Goal: Information Seeking & Learning: Learn about a topic

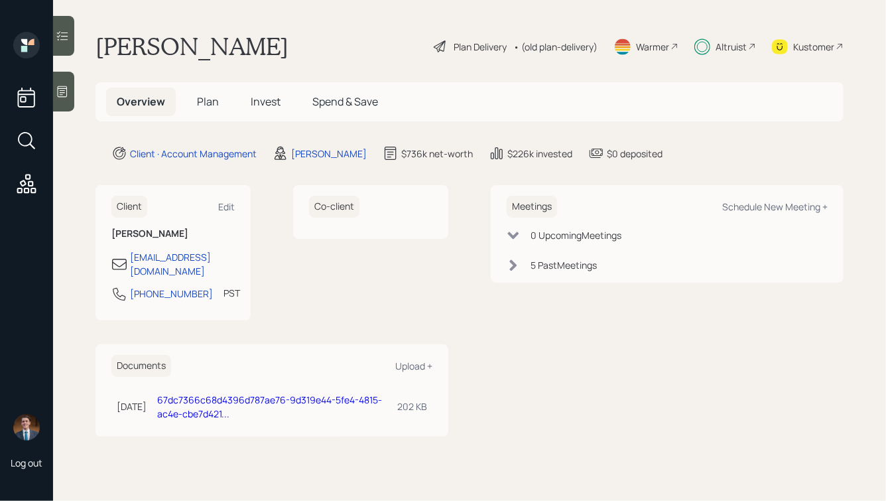
click at [710, 49] on icon at bounding box center [702, 46] width 16 height 17
click at [273, 99] on span "Invest" at bounding box center [266, 101] width 30 height 15
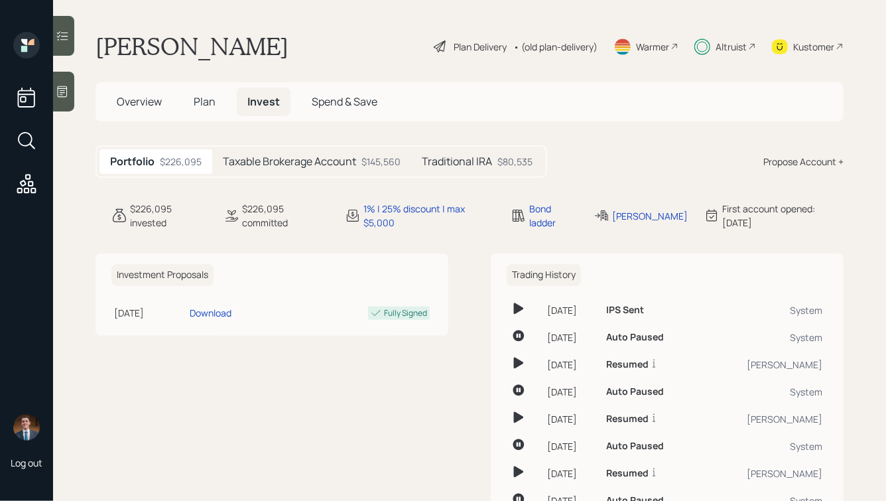
click at [292, 161] on h5 "Taxable Brokerage Account" at bounding box center [289, 161] width 133 height 13
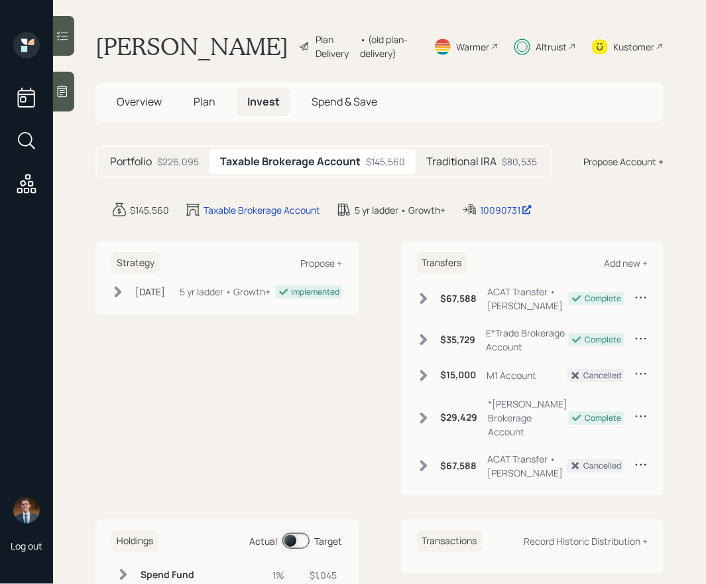
click at [462, 168] on h5 "Traditional IRA" at bounding box center [461, 161] width 70 height 13
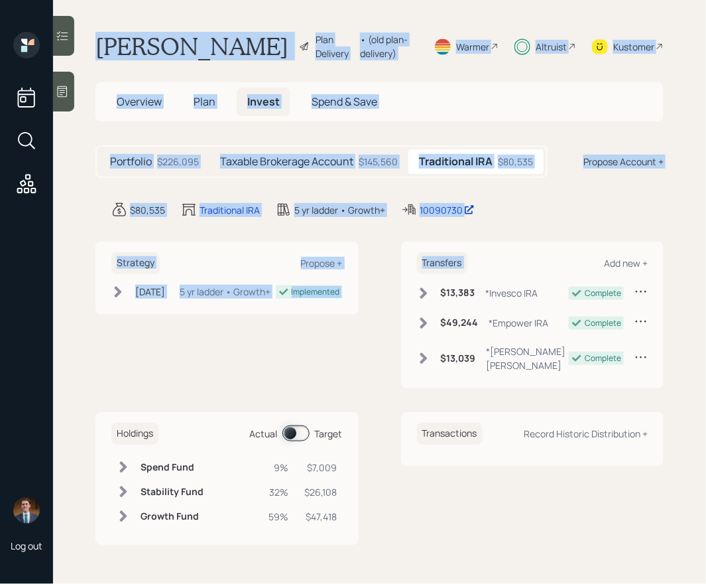
drag, startPoint x: 539, startPoint y: 221, endPoint x: 96, endPoint y: 32, distance: 480.8
click at [96, 32] on main "[PERSON_NAME] Plan Delivery • (old plan-delivery) Warmer Altruist Kustomer Over…" at bounding box center [379, 292] width 653 height 584
click at [130, 40] on h1 "[PERSON_NAME]" at bounding box center [192, 46] width 193 height 29
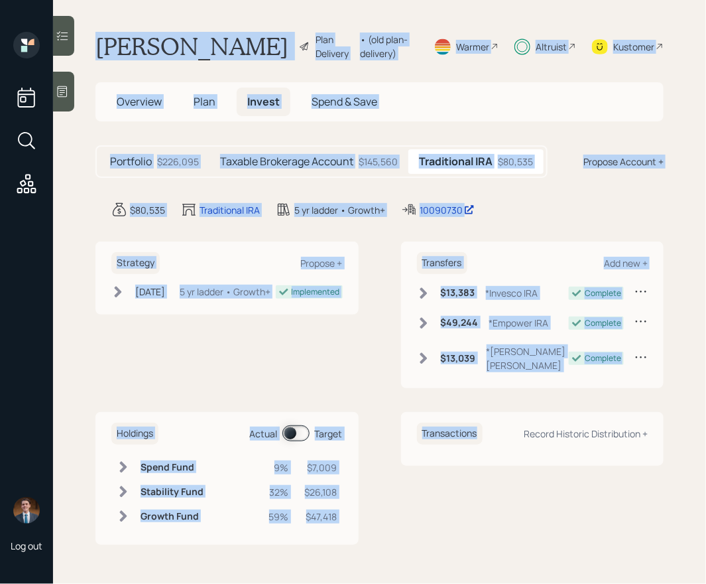
drag, startPoint x: 91, startPoint y: 44, endPoint x: 491, endPoint y: 523, distance: 624.3
click at [491, 500] on main "[PERSON_NAME] Plan Delivery • (old plan-delivery) Warmer Altruist Kustomer Over…" at bounding box center [379, 292] width 653 height 584
click at [491, 500] on div "Transactions Record Historic Distribution +" at bounding box center [532, 478] width 263 height 133
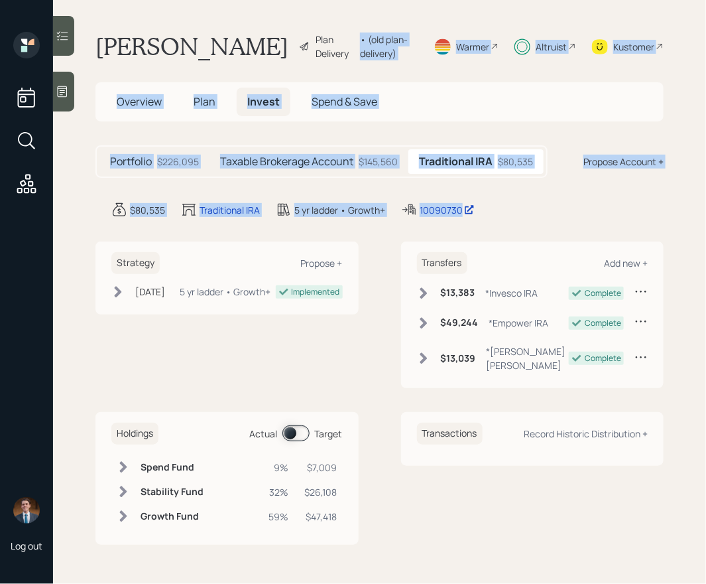
drag, startPoint x: 558, startPoint y: 216, endPoint x: 217, endPoint y: 14, distance: 396.4
click at [218, 14] on main "[PERSON_NAME] Plan Delivery • (old plan-delivery) Warmer Altruist Kustomer Over…" at bounding box center [379, 292] width 653 height 584
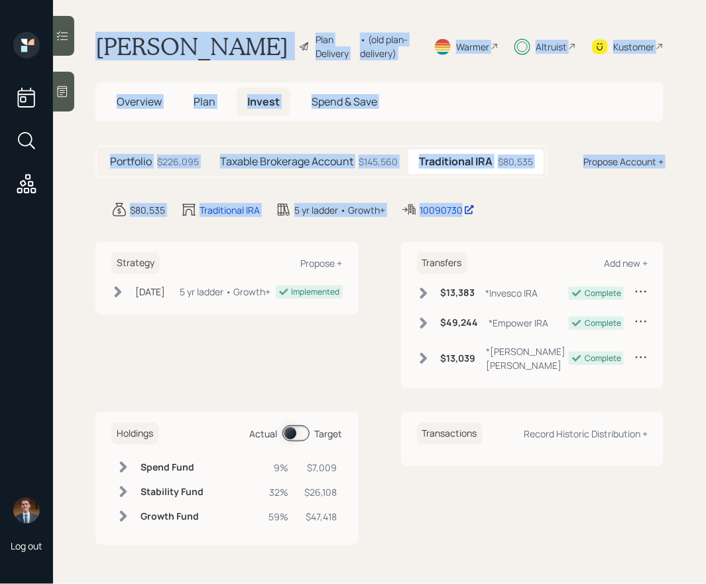
click at [181, 31] on main "[PERSON_NAME] Plan Delivery • (old plan-delivery) Warmer Altruist Kustomer Over…" at bounding box center [379, 292] width 653 height 584
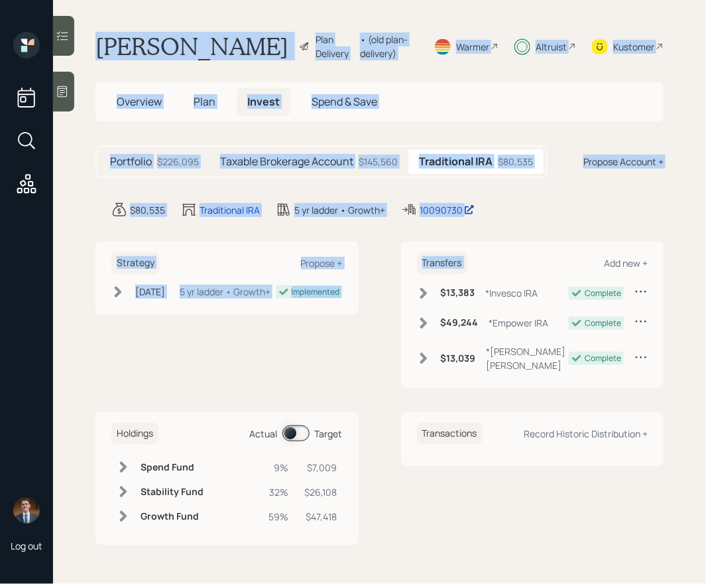
drag, startPoint x: 554, startPoint y: 224, endPoint x: 147, endPoint y: -17, distance: 472.7
click at [147, 0] on html "Log out [PERSON_NAME] Plan Delivery • (old plan-delivery) Warmer Altruist Kusto…" at bounding box center [353, 292] width 706 height 584
click at [157, 34] on h1 "[PERSON_NAME]" at bounding box center [192, 46] width 193 height 29
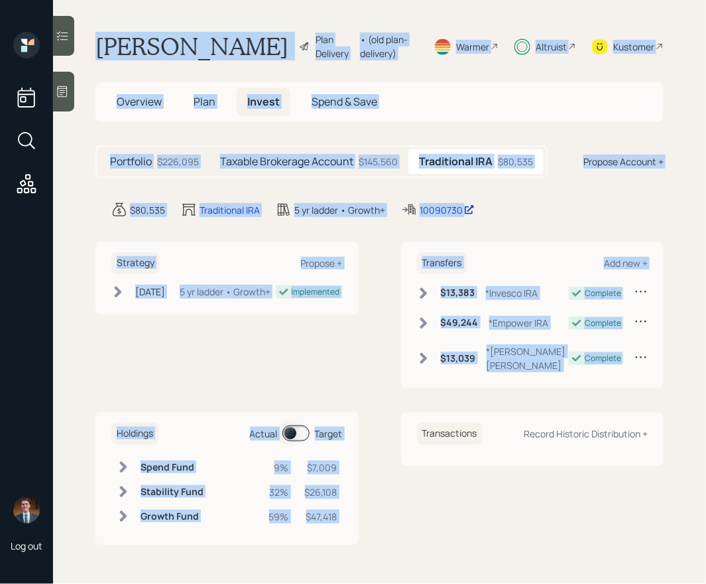
drag, startPoint x: 92, startPoint y: 39, endPoint x: 467, endPoint y: 407, distance: 524.8
click at [468, 407] on main "[PERSON_NAME] Plan Delivery • (old plan-delivery) Warmer Altruist Kustomer Over…" at bounding box center [379, 292] width 653 height 584
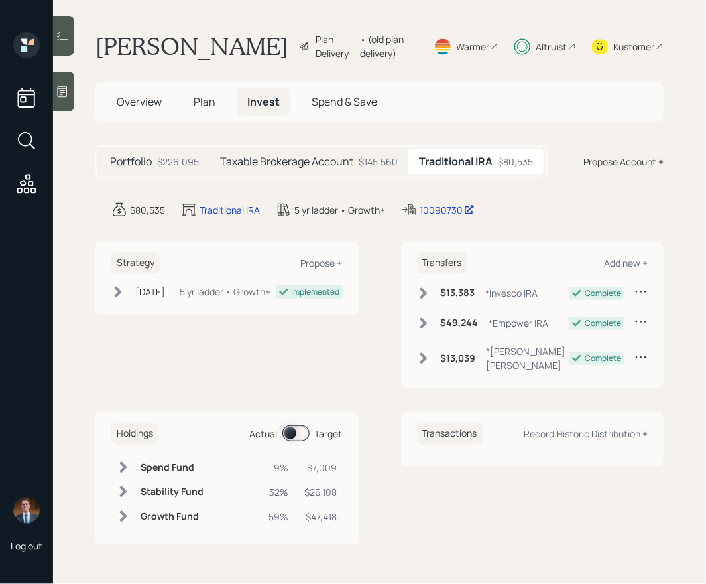
click at [546, 466] on div "Transactions Record Historic Distribution +" at bounding box center [532, 478] width 263 height 133
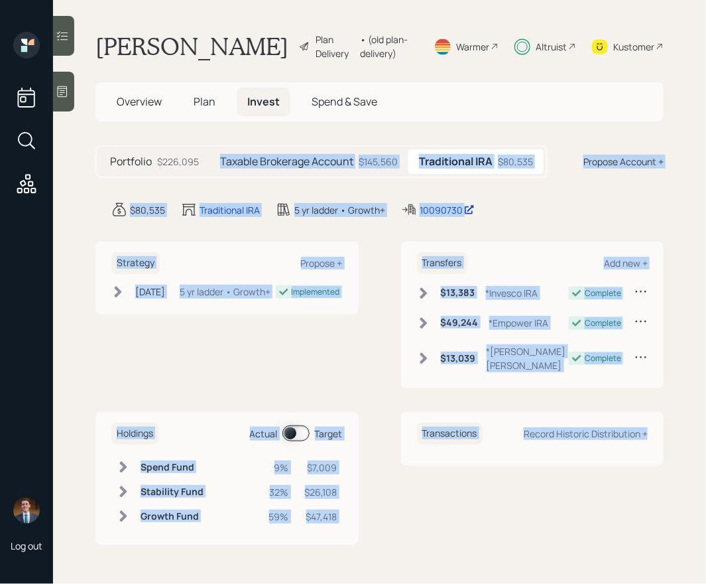
drag, startPoint x: 615, startPoint y: 464, endPoint x: 321, endPoint y: 143, distance: 435.6
click at [321, 143] on main "[PERSON_NAME] Plan Delivery • (old plan-delivery) Warmer Altruist Kustomer Over…" at bounding box center [379, 292] width 653 height 584
click at [271, 132] on main "[PERSON_NAME] Plan Delivery • (old plan-delivery) Warmer Altruist Kustomer Over…" at bounding box center [379, 292] width 653 height 584
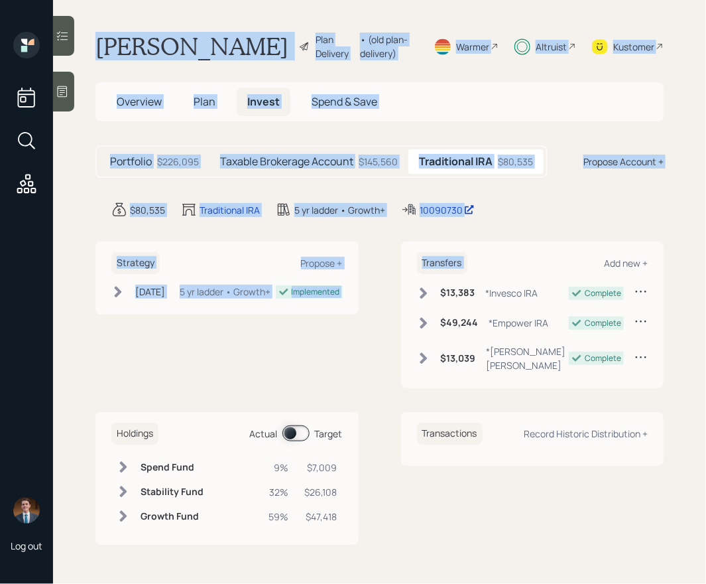
drag, startPoint x: 563, startPoint y: 225, endPoint x: 130, endPoint y: 27, distance: 476.3
click at [130, 27] on main "[PERSON_NAME] Plan Delivery • (old plan-delivery) Warmer Altruist Kustomer Over…" at bounding box center [379, 292] width 653 height 584
click at [126, 36] on h1 "[PERSON_NAME]" at bounding box center [192, 46] width 193 height 29
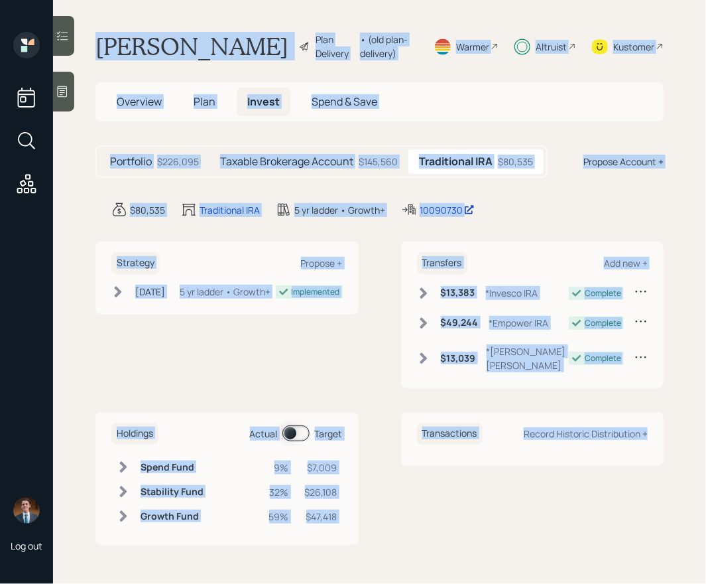
drag, startPoint x: 96, startPoint y: 43, endPoint x: 561, endPoint y: 489, distance: 644.5
click at [561, 489] on main "[PERSON_NAME] Plan Delivery • (old plan-delivery) Warmer Altruist Kustomer Over…" at bounding box center [379, 292] width 653 height 584
click at [561, 489] on div "Transactions Record Historic Distribution +" at bounding box center [532, 478] width 263 height 133
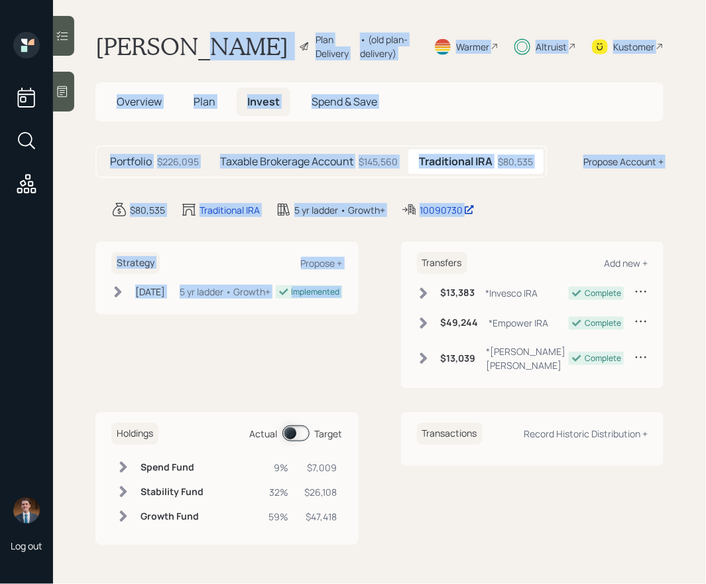
drag, startPoint x: 529, startPoint y: 220, endPoint x: 191, endPoint y: 34, distance: 385.9
click at [191, 34] on main "[PERSON_NAME] Plan Delivery • (old plan-delivery) Warmer Altruist Kustomer Over…" at bounding box center [379, 292] width 653 height 584
click at [191, 34] on h1 "[PERSON_NAME]" at bounding box center [192, 46] width 193 height 29
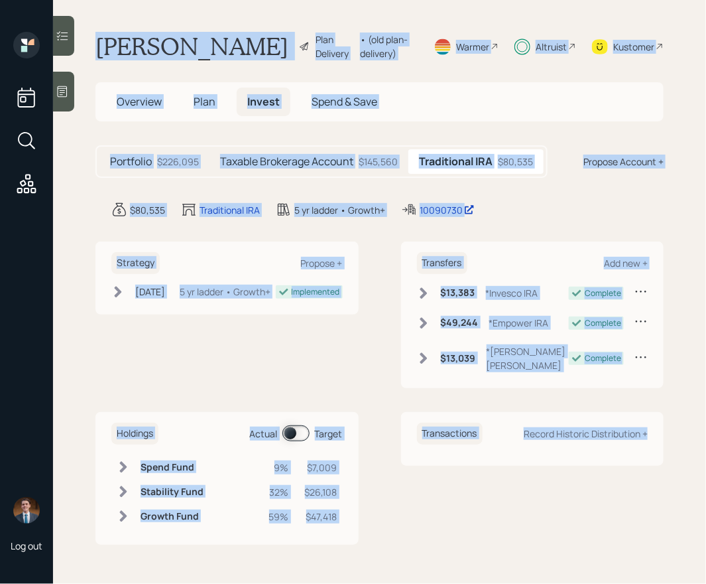
drag, startPoint x: 97, startPoint y: 38, endPoint x: 548, endPoint y: 478, distance: 629.0
click at [548, 478] on main "[PERSON_NAME] Plan Delivery • (old plan-delivery) Warmer Altruist Kustomer Over…" at bounding box center [379, 292] width 653 height 584
click at [548, 478] on div "Transactions Record Historic Distribution +" at bounding box center [532, 478] width 263 height 133
drag, startPoint x: 673, startPoint y: 454, endPoint x: 104, endPoint y: 9, distance: 722.4
click at [104, 9] on main "[PERSON_NAME] Plan Delivery • (old plan-delivery) Warmer Altruist Kustomer Over…" at bounding box center [379, 292] width 653 height 584
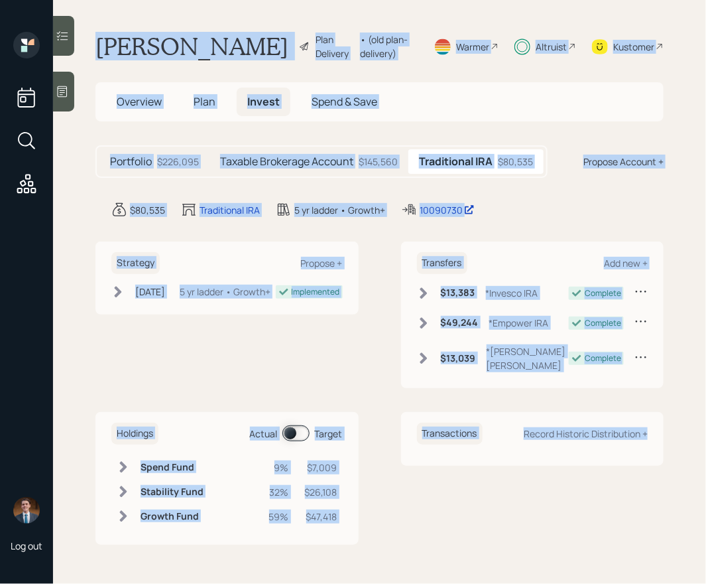
click at [99, 32] on h1 "[PERSON_NAME]" at bounding box center [192, 46] width 193 height 29
drag, startPoint x: 96, startPoint y: 44, endPoint x: 560, endPoint y: 466, distance: 626.8
click at [560, 466] on main "[PERSON_NAME] Plan Delivery • (old plan-delivery) Warmer Altruist Kustomer Over…" at bounding box center [379, 292] width 653 height 584
click at [560, 466] on div "Transactions Record Historic Distribution +" at bounding box center [532, 478] width 263 height 133
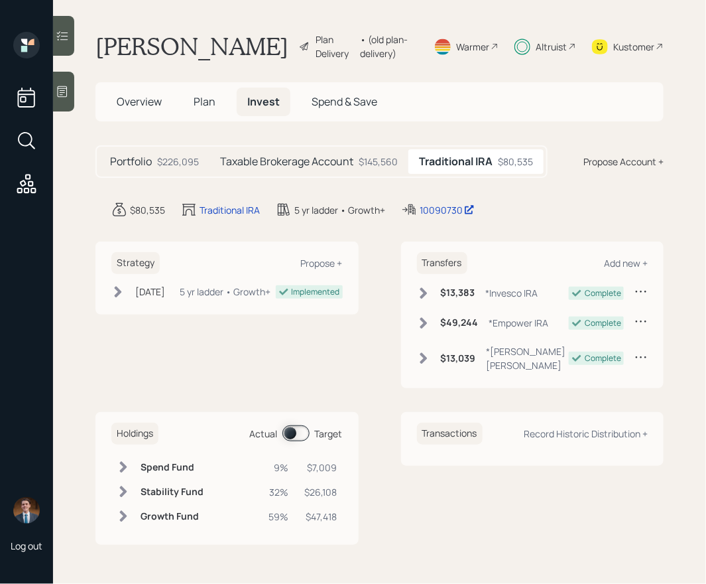
click at [206, 103] on span "Plan" at bounding box center [205, 101] width 22 height 15
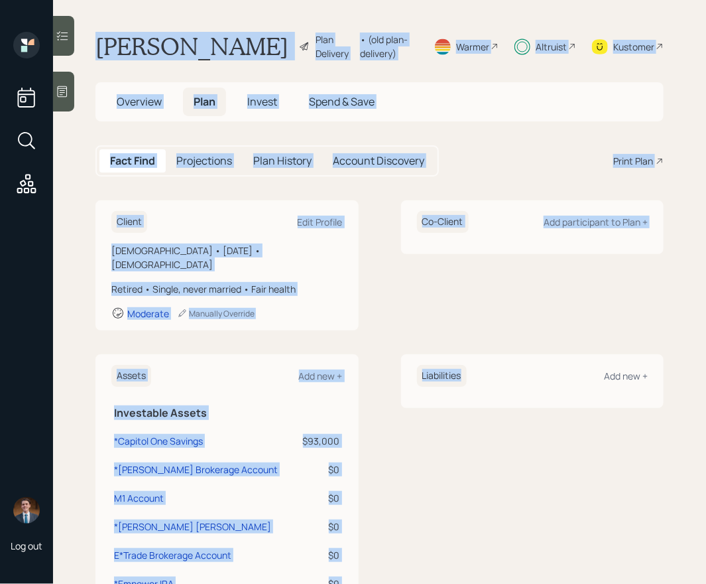
drag, startPoint x: 96, startPoint y: 46, endPoint x: 487, endPoint y: 517, distance: 611.8
click at [487, 500] on main "[PERSON_NAME] Plan Delivery • (old plan-delivery) Warmer Altruist Kustomer Over…" at bounding box center [379, 292] width 653 height 584
click at [487, 500] on div "Liabilities Add new +" at bounding box center [532, 593] width 263 height 479
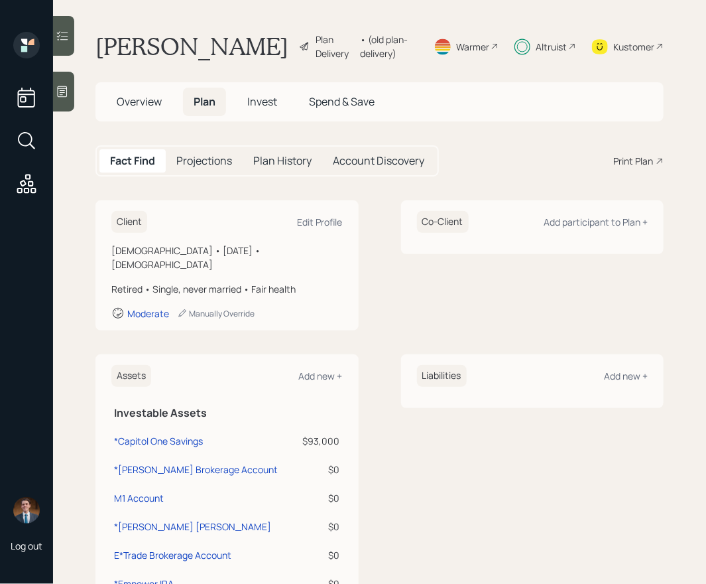
click at [556, 43] on div "Altruist" at bounding box center [551, 47] width 31 height 14
click at [125, 101] on span "Overview" at bounding box center [139, 101] width 45 height 15
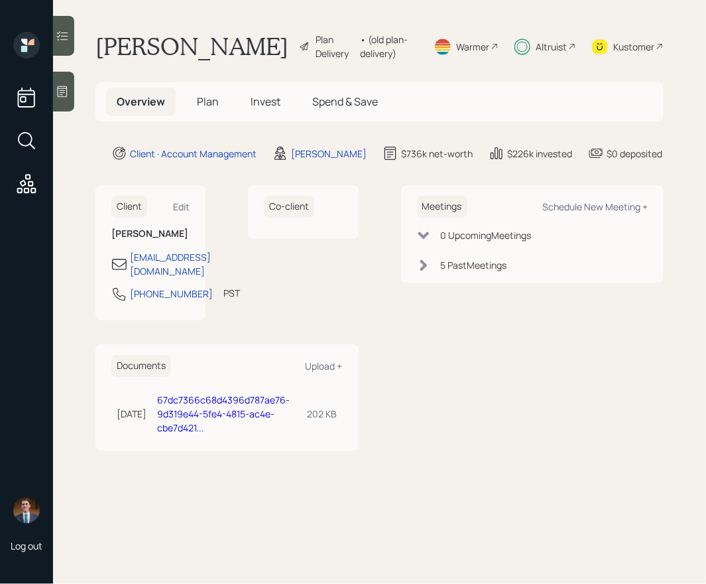
click at [210, 104] on span "Plan" at bounding box center [208, 101] width 22 height 15
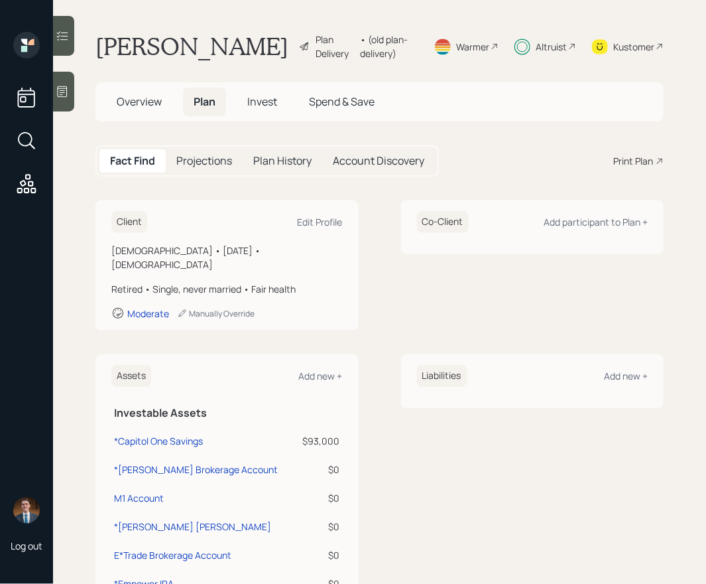
click at [263, 104] on span "Invest" at bounding box center [262, 101] width 30 height 15
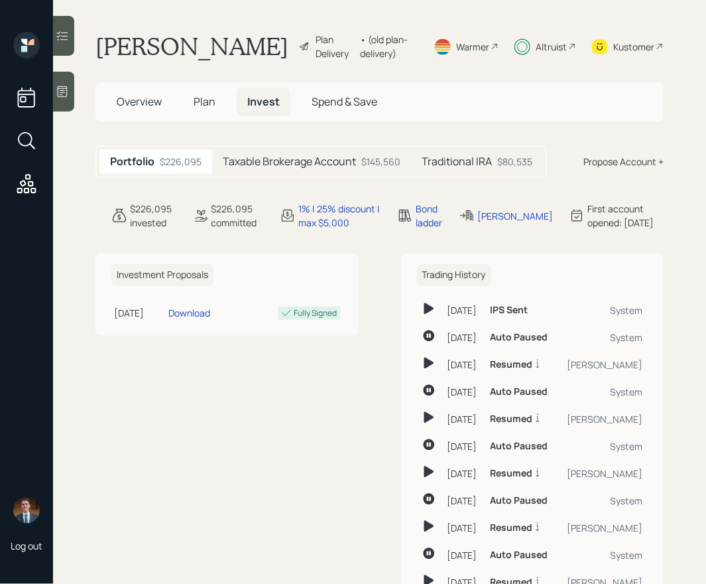
click at [460, 168] on div "Traditional IRA $80,535" at bounding box center [477, 161] width 132 height 25
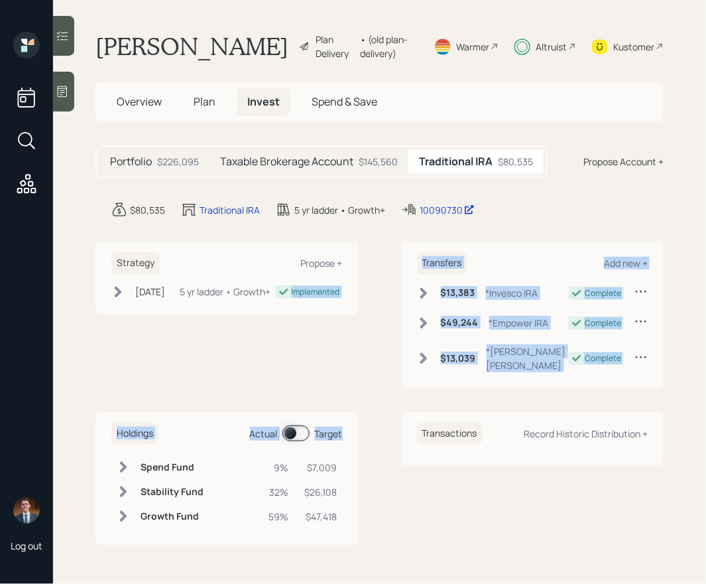
drag, startPoint x: 354, startPoint y: 517, endPoint x: 265, endPoint y: 351, distance: 188.4
click at [265, 351] on div "Strategy Propose + [DATE] [DATE] 3:21 PM EST 5 yr ladder • Growth+ Implemented …" at bounding box center [380, 392] width 568 height 303
click at [265, 351] on div "Strategy Propose + [DATE] [DATE] 3:21 PM EST 5 yr ladder • Growth+ Implemented" at bounding box center [227, 314] width 263 height 147
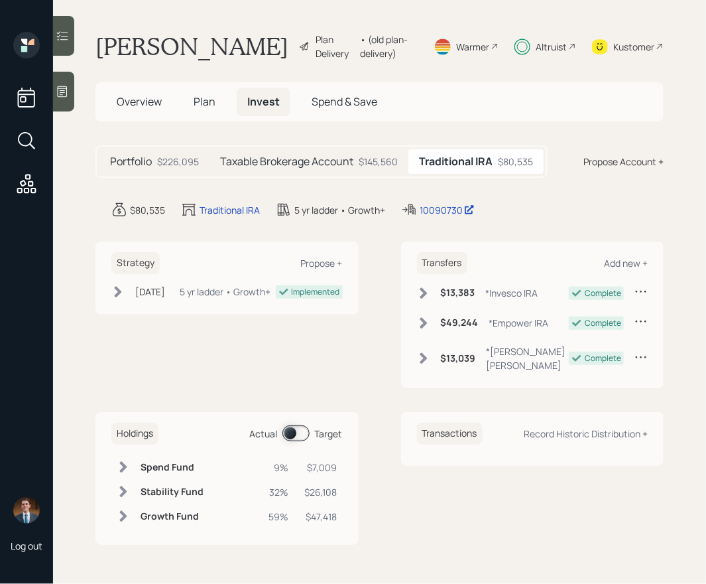
click at [382, 310] on div "Strategy Propose + [DATE] [DATE] 3:21 PM EST 5 yr ladder • Growth+ Implemented …" at bounding box center [380, 314] width 568 height 147
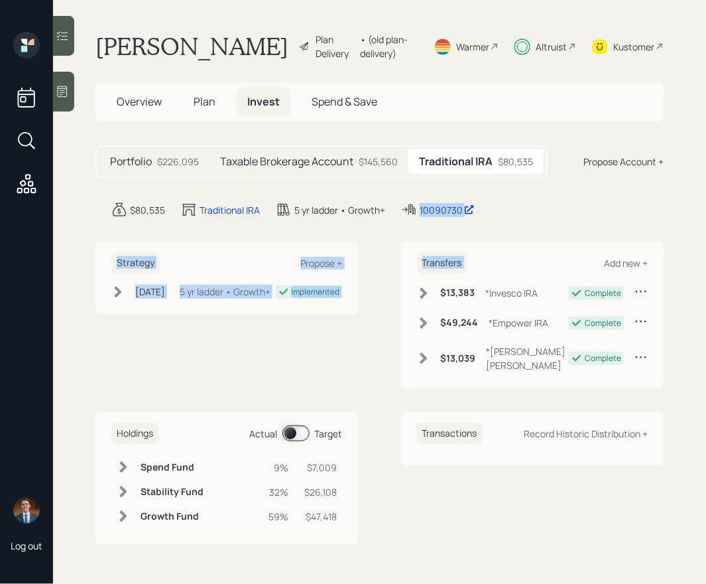
drag, startPoint x: 572, startPoint y: 231, endPoint x: 526, endPoint y: 182, distance: 67.6
click at [526, 182] on main "[PERSON_NAME] Plan Delivery • (old plan-delivery) Warmer Altruist Kustomer Over…" at bounding box center [379, 292] width 653 height 584
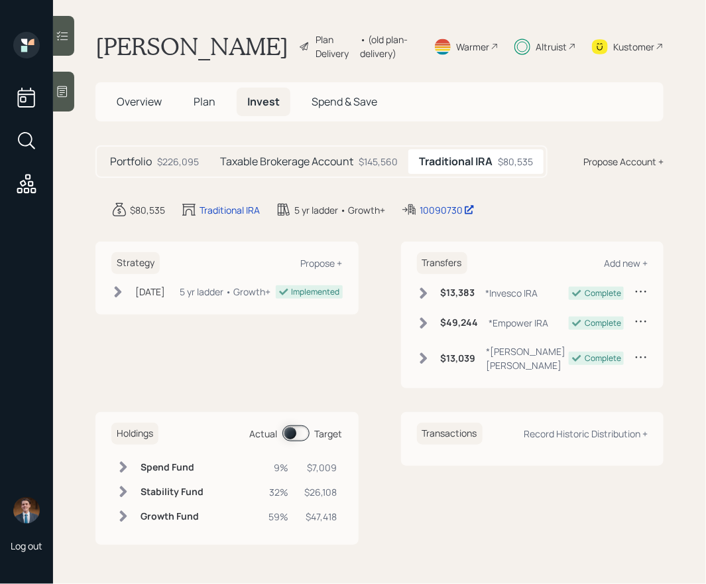
click at [474, 129] on main "[PERSON_NAME] Plan Delivery • (old plan-delivery) Warmer Altruist Kustomer Over…" at bounding box center [379, 292] width 653 height 584
click at [285, 153] on div "Taxable Brokerage Account $145,560" at bounding box center [309, 161] width 199 height 25
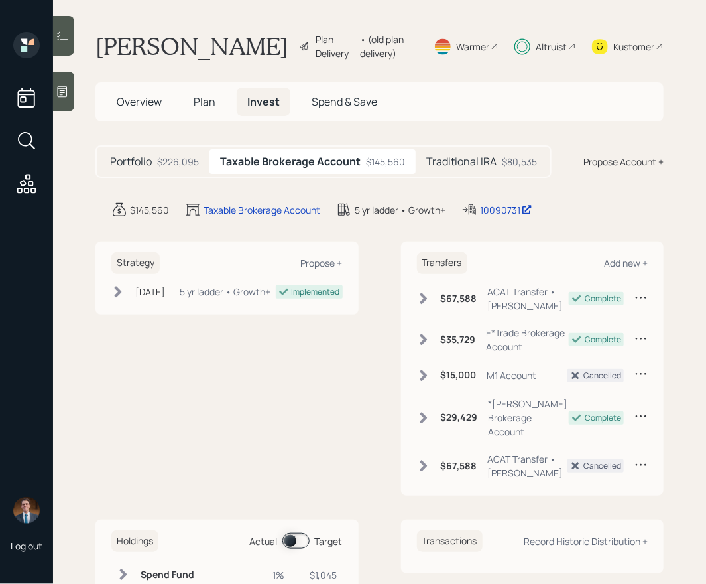
click at [188, 100] on h5 "Plan" at bounding box center [204, 102] width 43 height 29
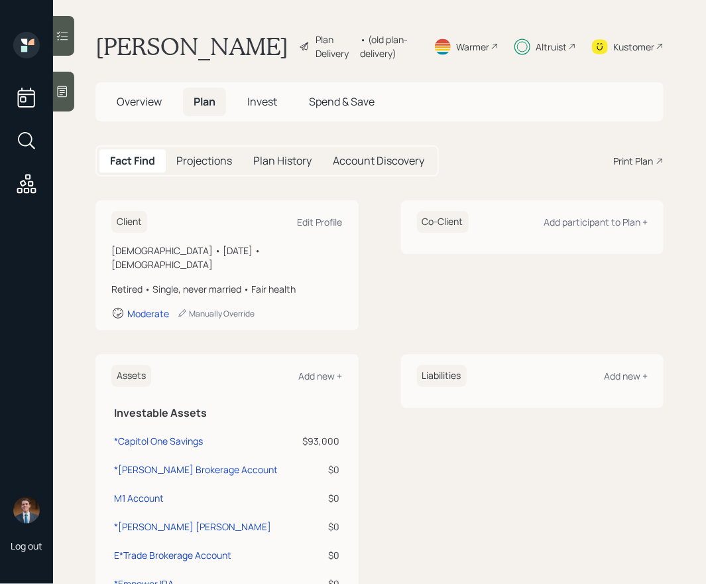
click at [299, 51] on div "Plan Delivery" at bounding box center [327, 46] width 56 height 28
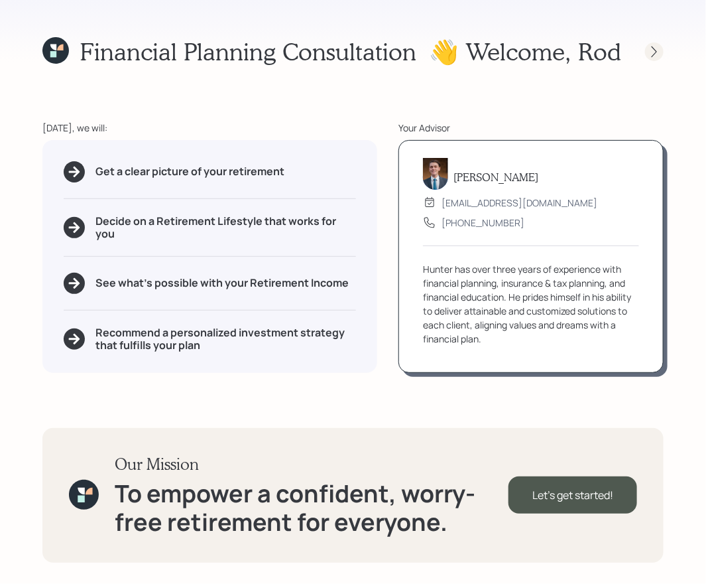
click at [657, 52] on icon at bounding box center [654, 51] width 13 height 13
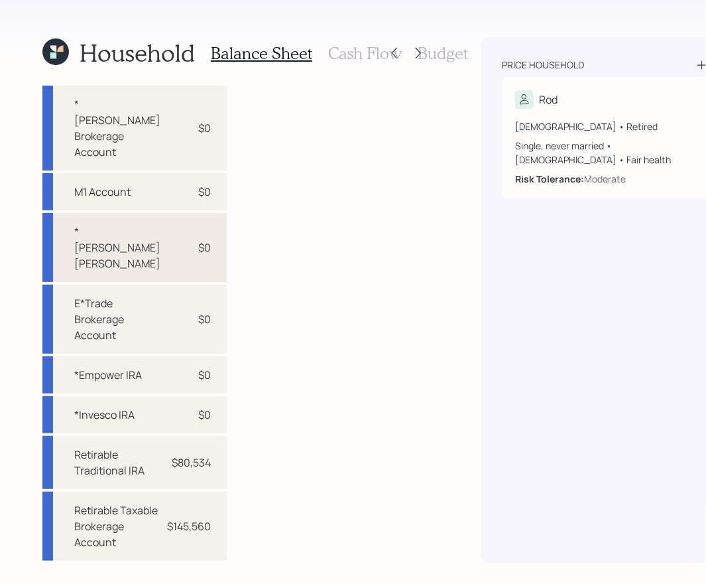
scroll to position [83, 0]
click at [353, 52] on h3 "Cash Flow" at bounding box center [365, 53] width 74 height 19
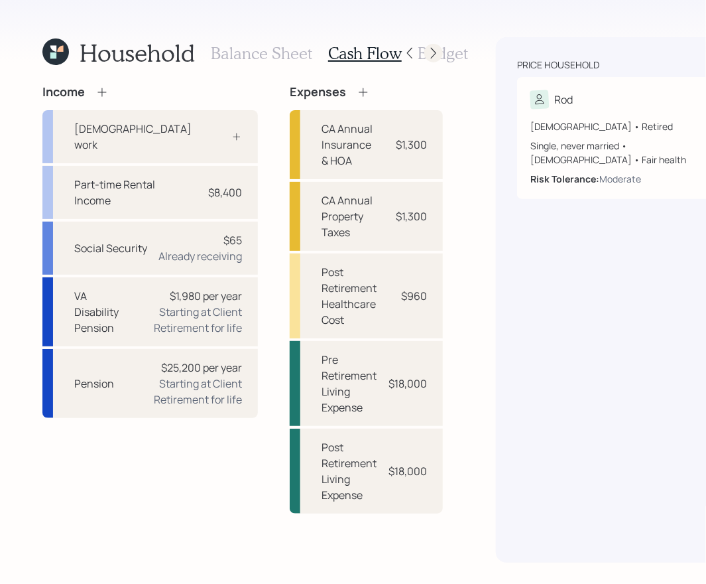
click at [427, 51] on icon at bounding box center [433, 52] width 13 height 13
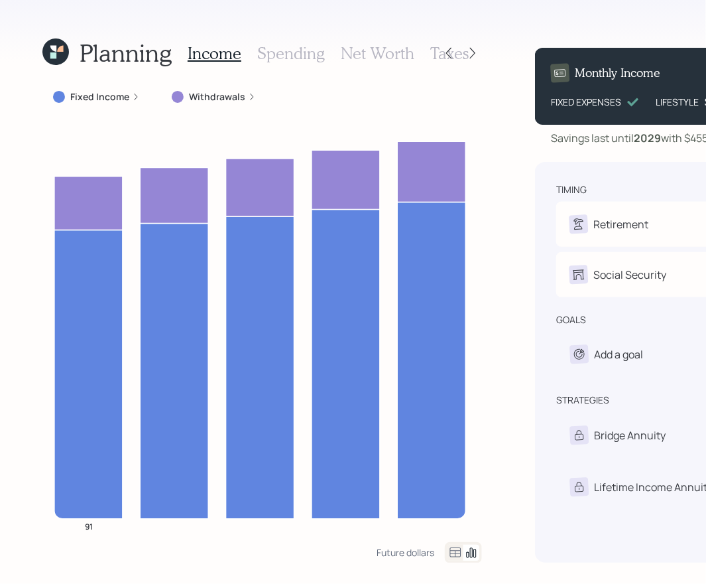
click at [296, 66] on div "Income Spending Net Worth Taxes" at bounding box center [328, 53] width 281 height 32
click at [310, 55] on h3 "Spending" at bounding box center [291, 53] width 68 height 19
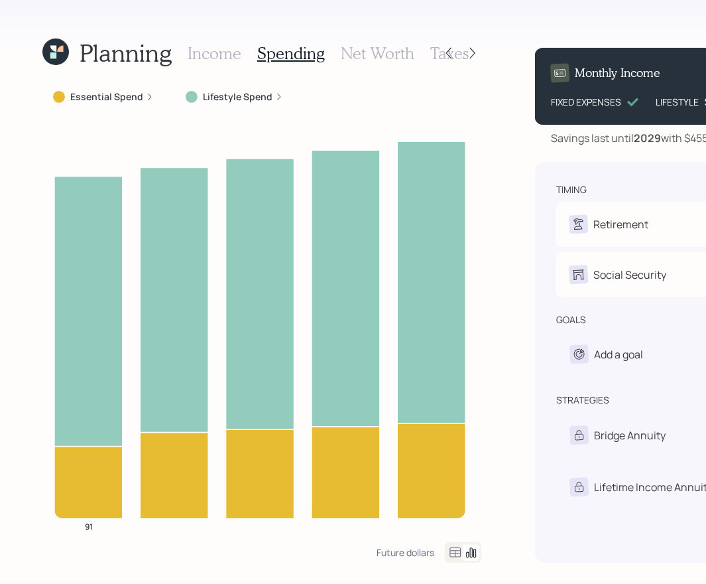
click at [445, 500] on div at bounding box center [463, 552] width 37 height 21
click at [448, 500] on icon at bounding box center [456, 553] width 16 height 16
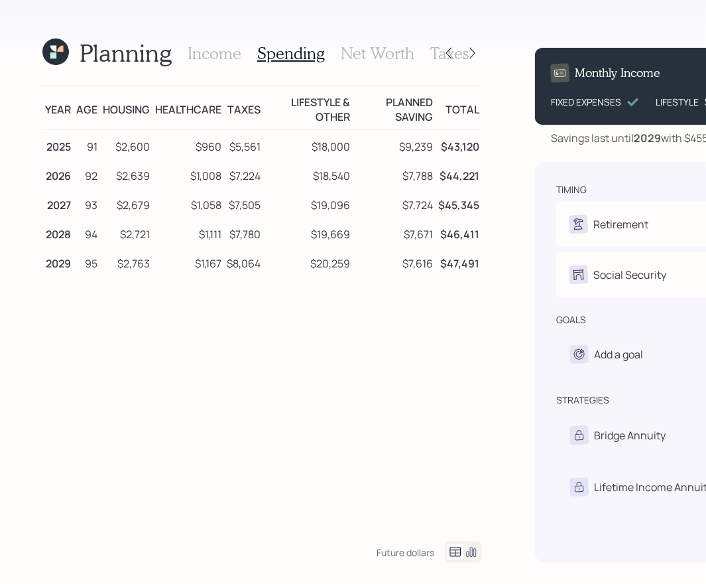
click at [211, 57] on h3 "Income" at bounding box center [215, 53] width 54 height 19
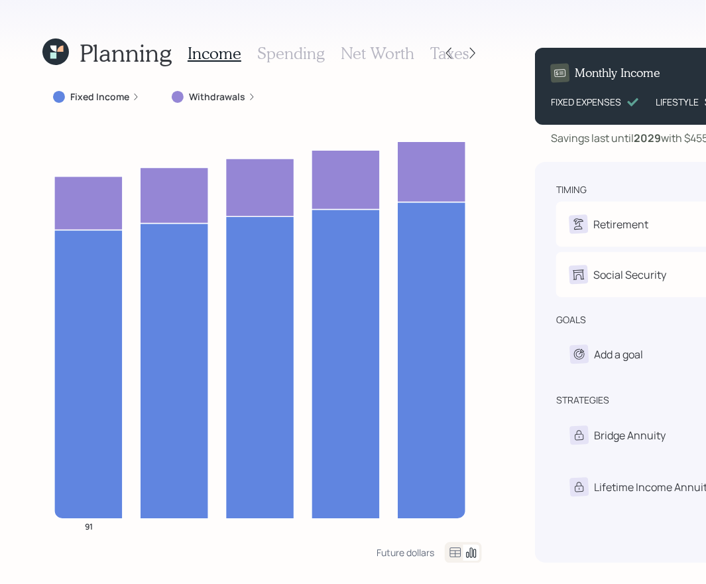
click at [229, 103] on div "Withdrawals" at bounding box center [213, 97] width 105 height 24
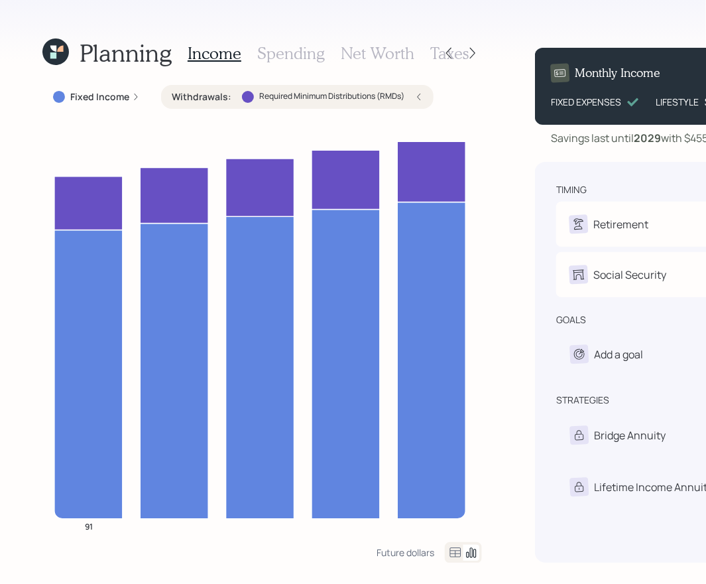
click at [276, 98] on label "Required Minimum Distributions (RMDs)" at bounding box center [331, 96] width 145 height 11
